Goal: Transaction & Acquisition: Purchase product/service

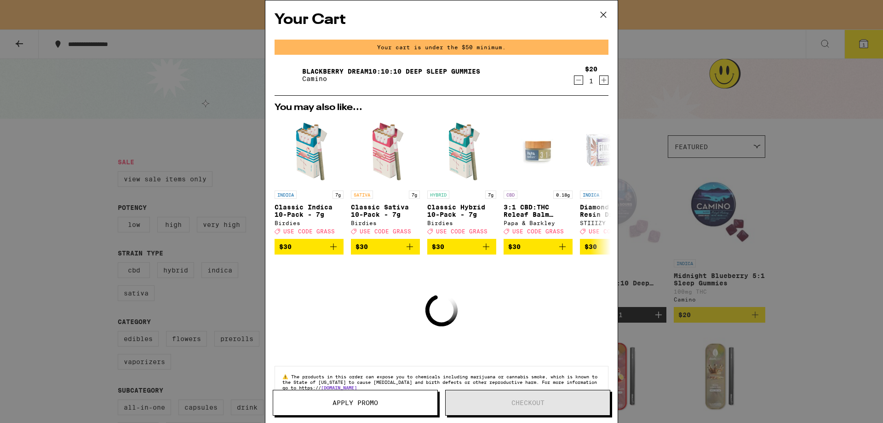
click at [574, 80] on icon "Decrement" at bounding box center [578, 80] width 8 height 11
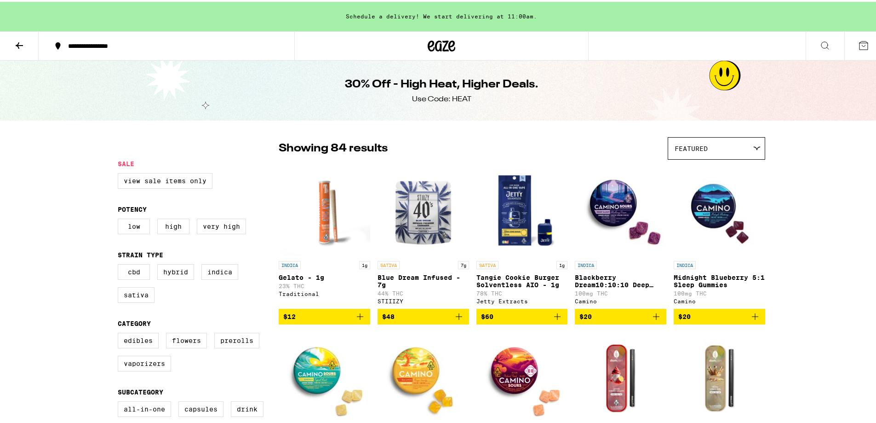
click at [820, 43] on icon at bounding box center [825, 43] width 11 height 11
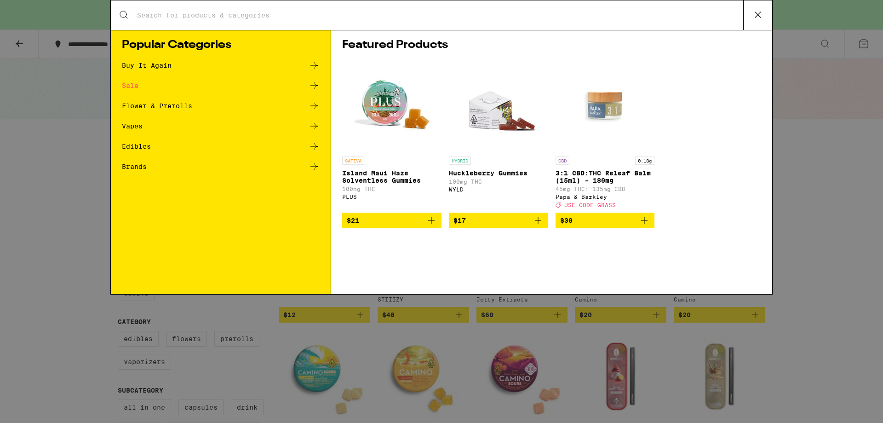
click at [369, 14] on input "Search for Products" at bounding box center [440, 15] width 607 height 8
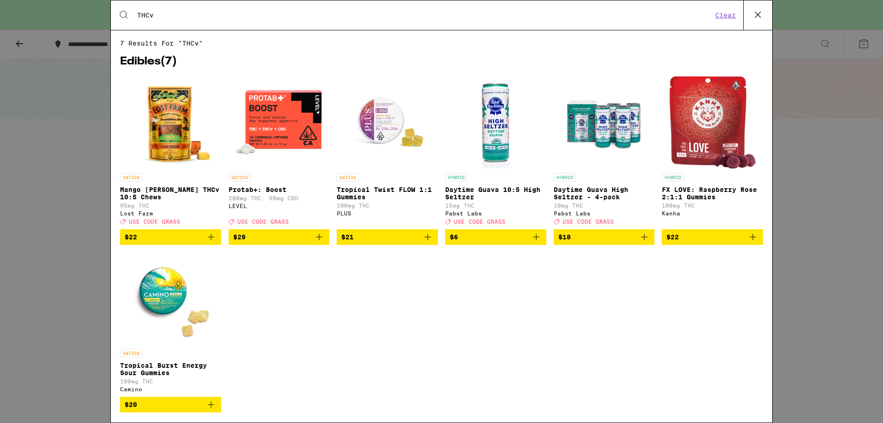
type input "THCv"
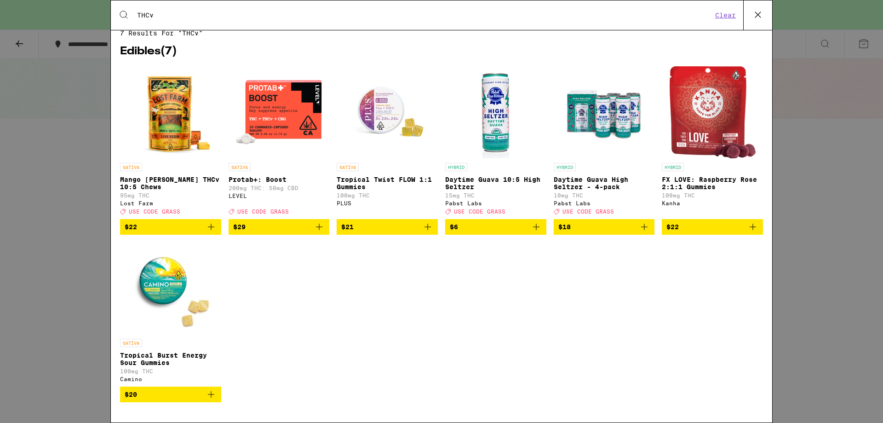
scroll to position [23, 0]
